Goal: Task Accomplishment & Management: Complete application form

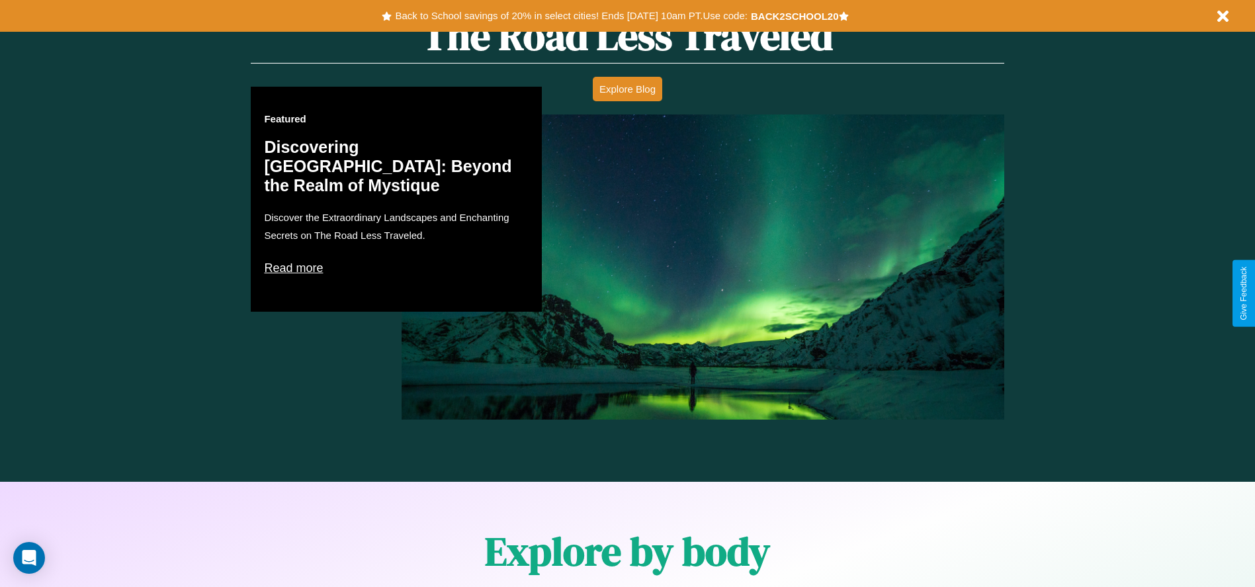
scroll to position [1898, 0]
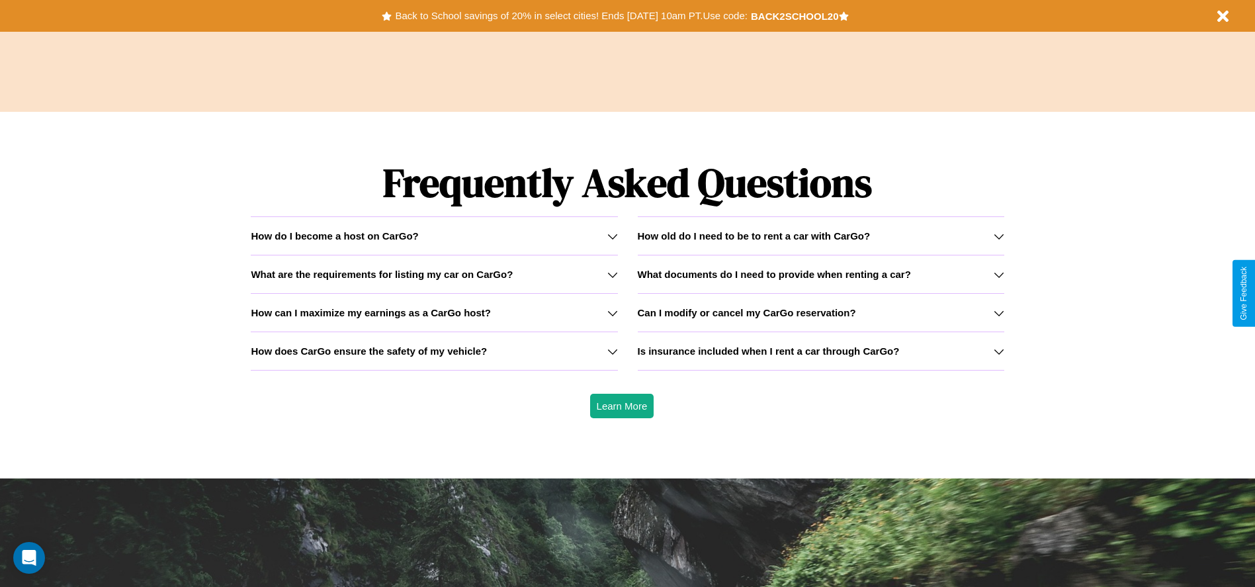
click at [820, 274] on h3 "What documents do I need to provide when renting a car?" at bounding box center [774, 274] width 273 height 11
click at [612, 312] on icon at bounding box center [612, 313] width 11 height 11
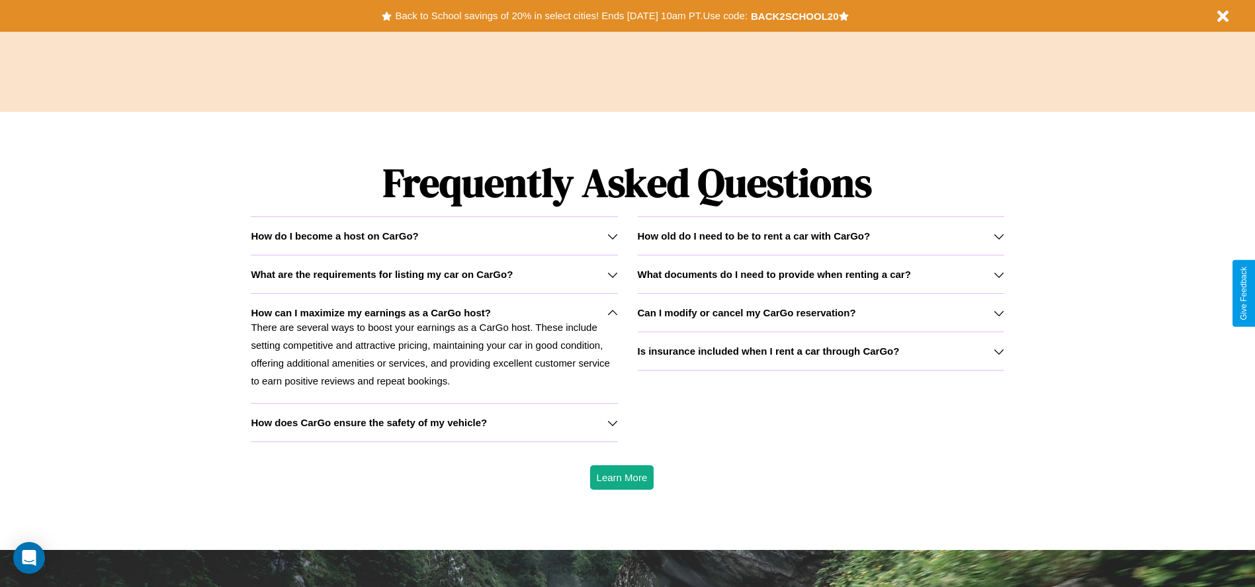
click at [434, 274] on h3 "What are the requirements for listing my car on CarGo?" at bounding box center [382, 274] width 262 height 11
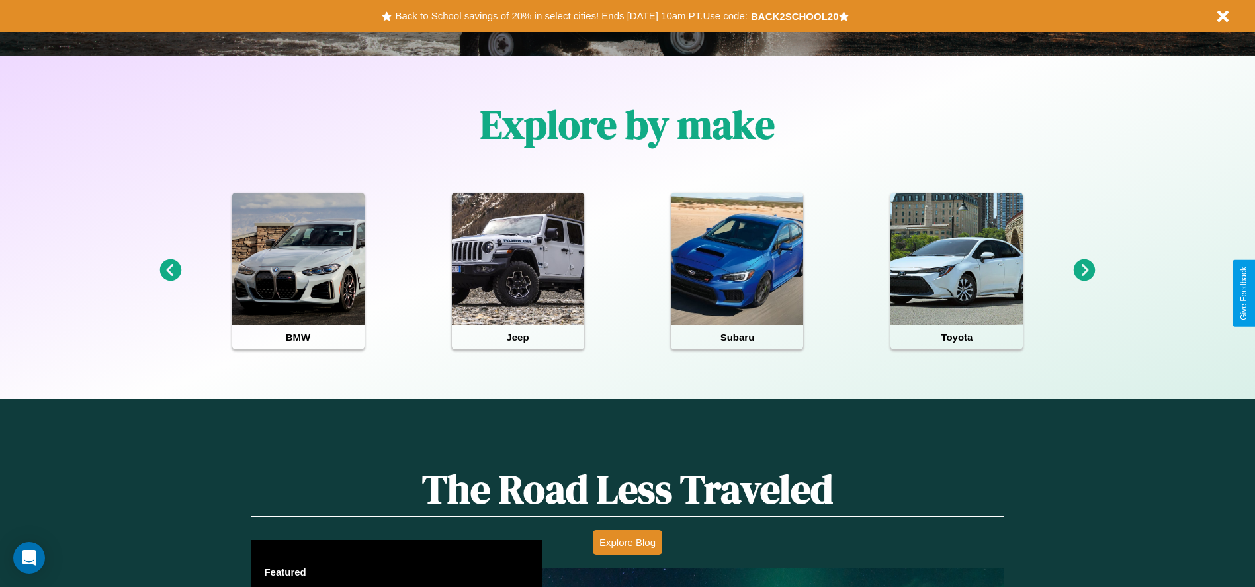
scroll to position [274, 0]
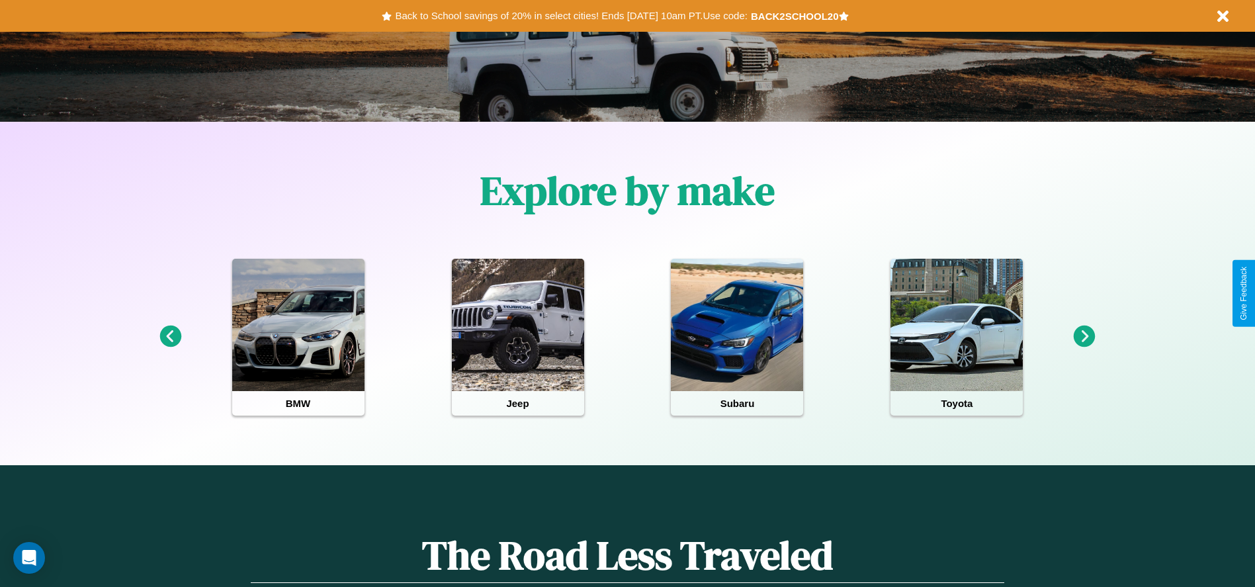
click at [1084, 337] on icon at bounding box center [1084, 336] width 22 height 22
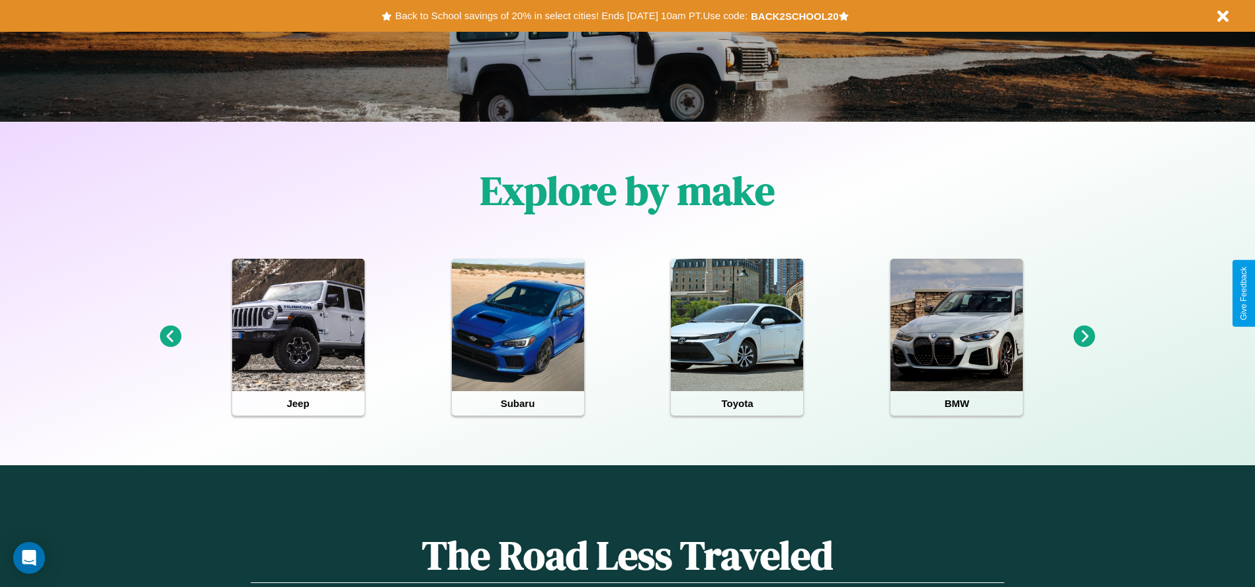
click at [1084, 337] on icon at bounding box center [1084, 336] width 22 height 22
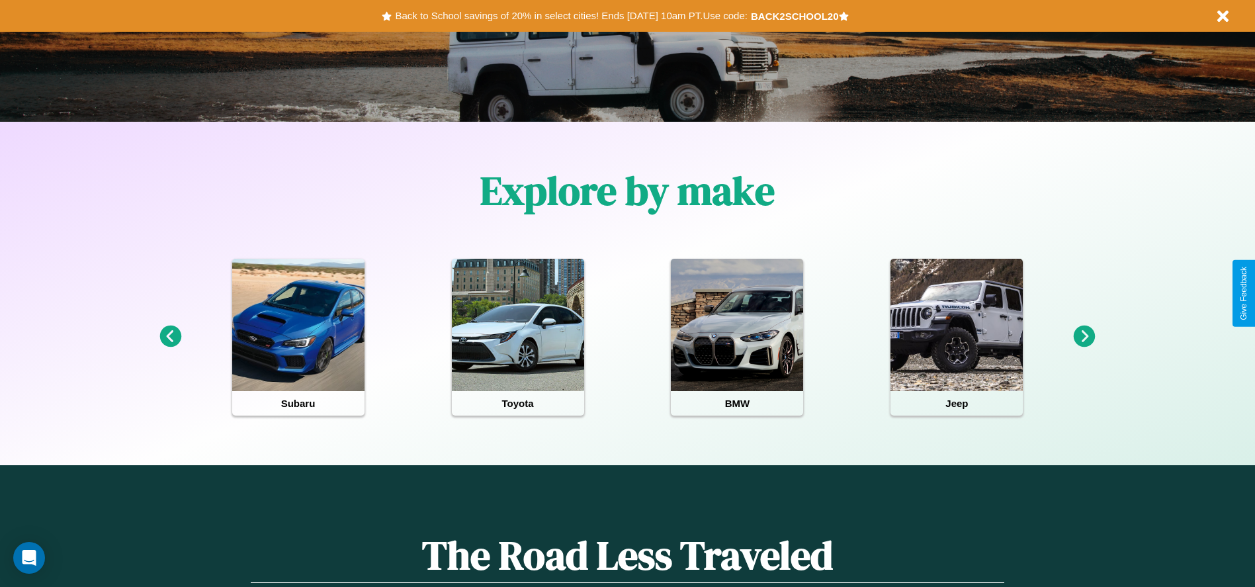
click at [1084, 337] on icon at bounding box center [1084, 336] width 22 height 22
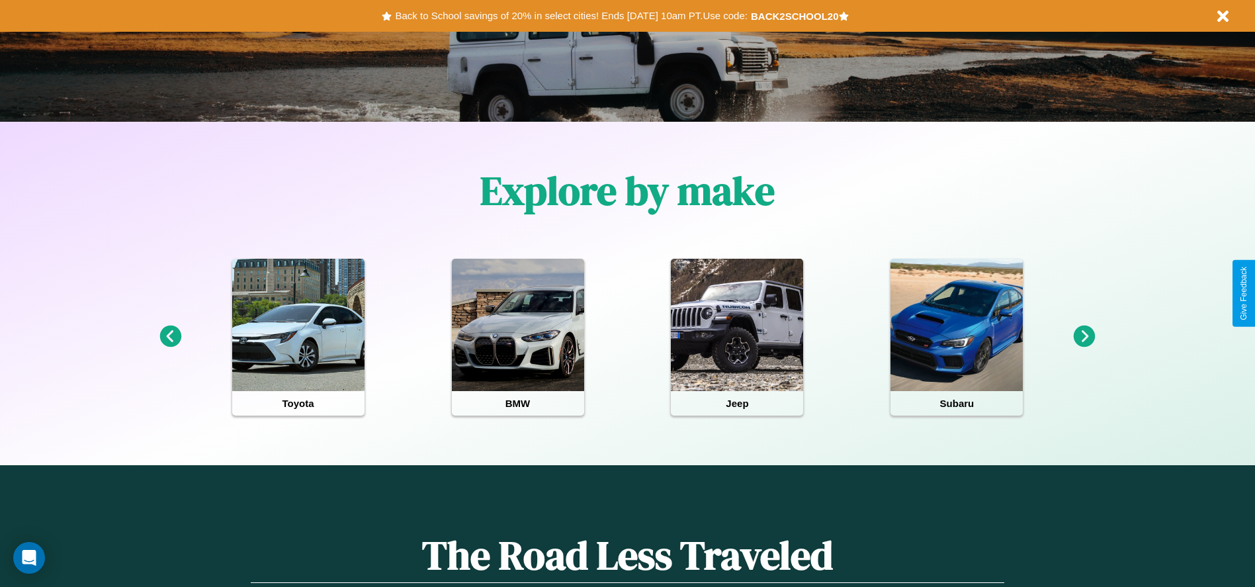
click at [170, 337] on icon at bounding box center [170, 336] width 22 height 22
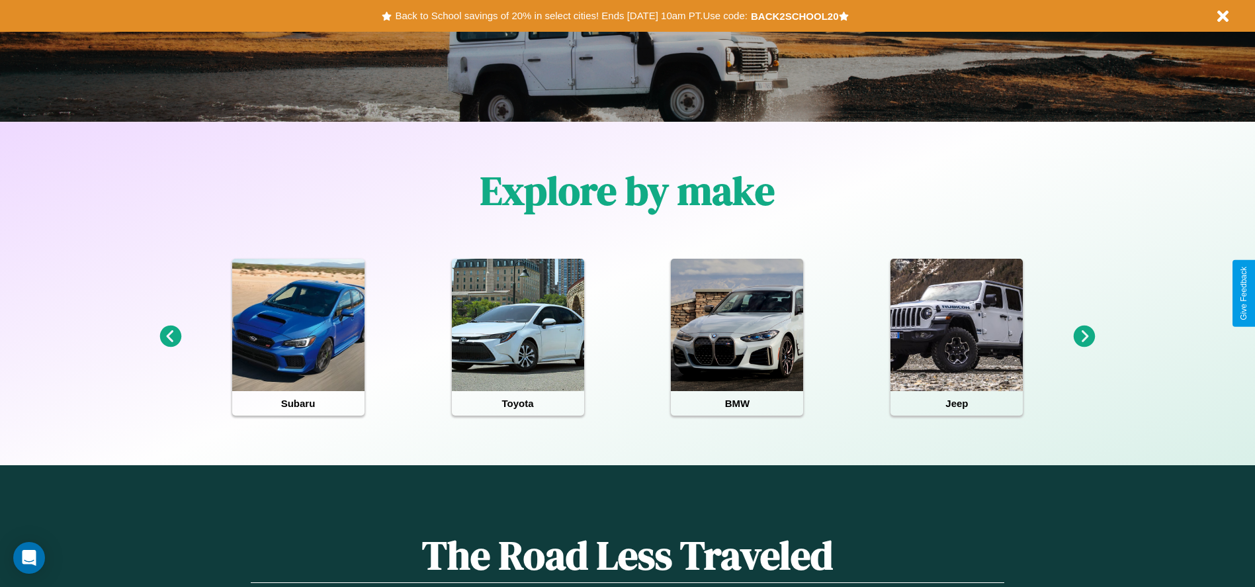
scroll to position [0, 0]
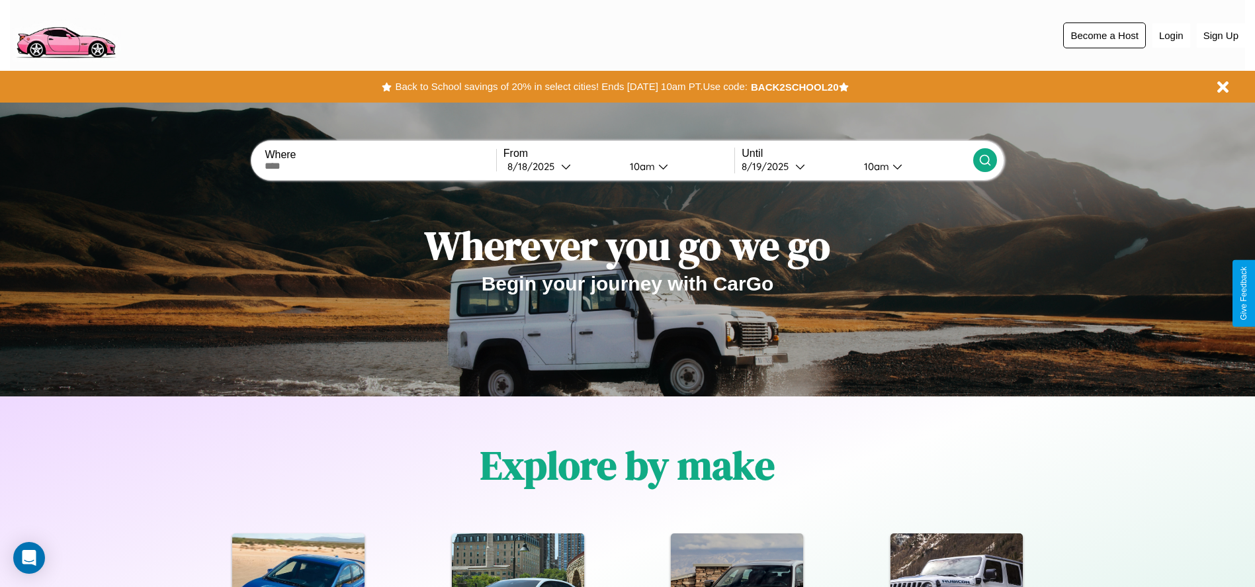
click at [1104, 35] on button "Become a Host" at bounding box center [1104, 35] width 83 height 26
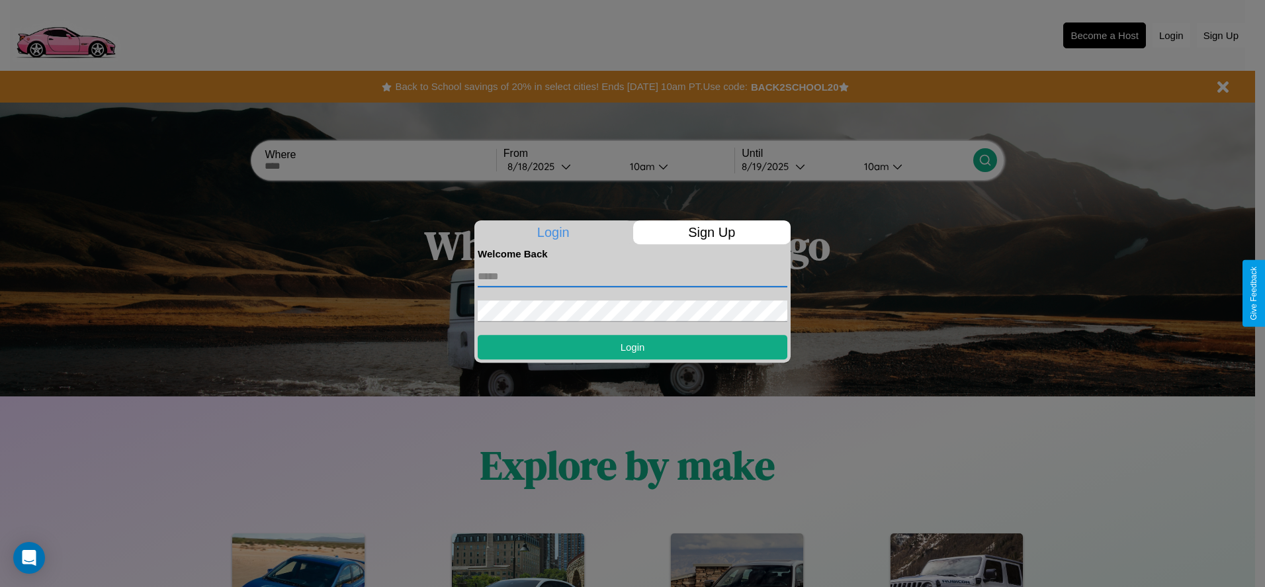
click at [632, 276] on input "text" at bounding box center [633, 276] width 310 height 21
type input "**********"
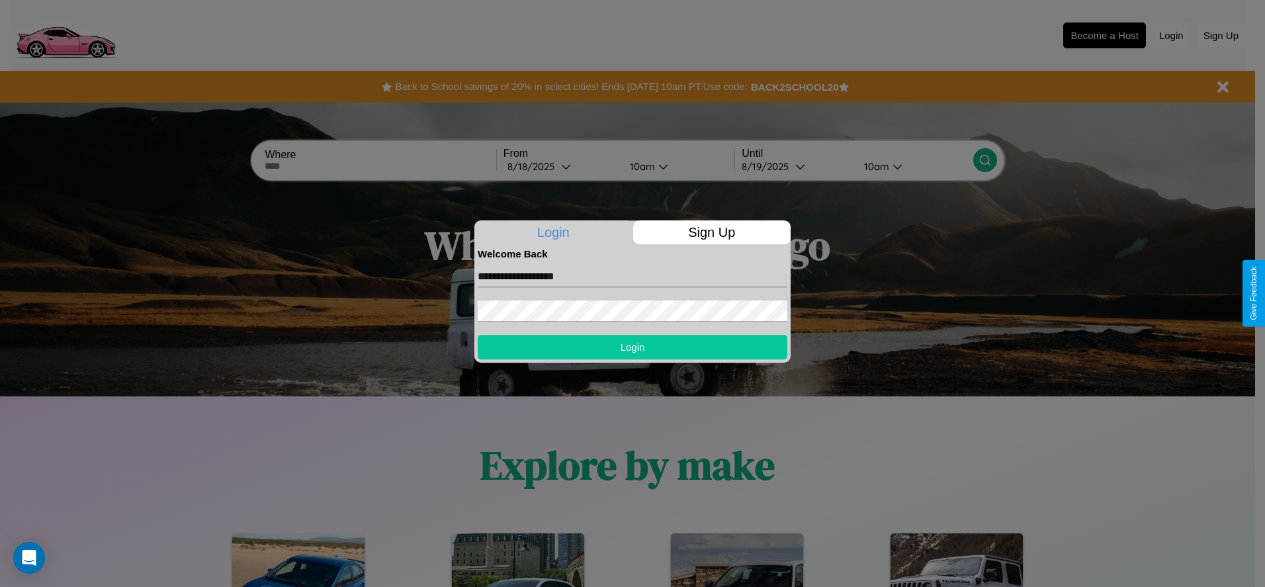
click at [632, 347] on button "Login" at bounding box center [633, 347] width 310 height 24
